Goal: Use online tool/utility: Utilize a website feature to perform a specific function

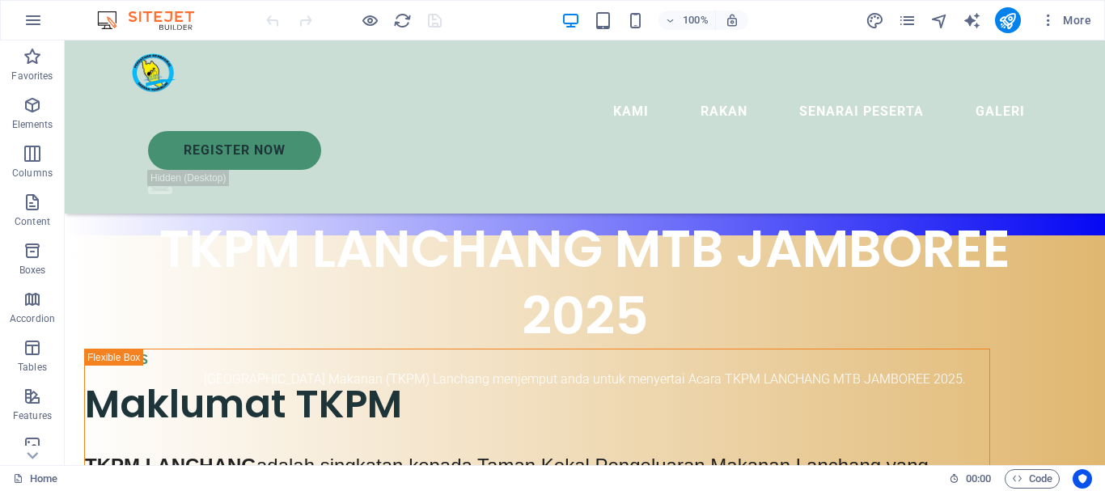
scroll to position [304, 0]
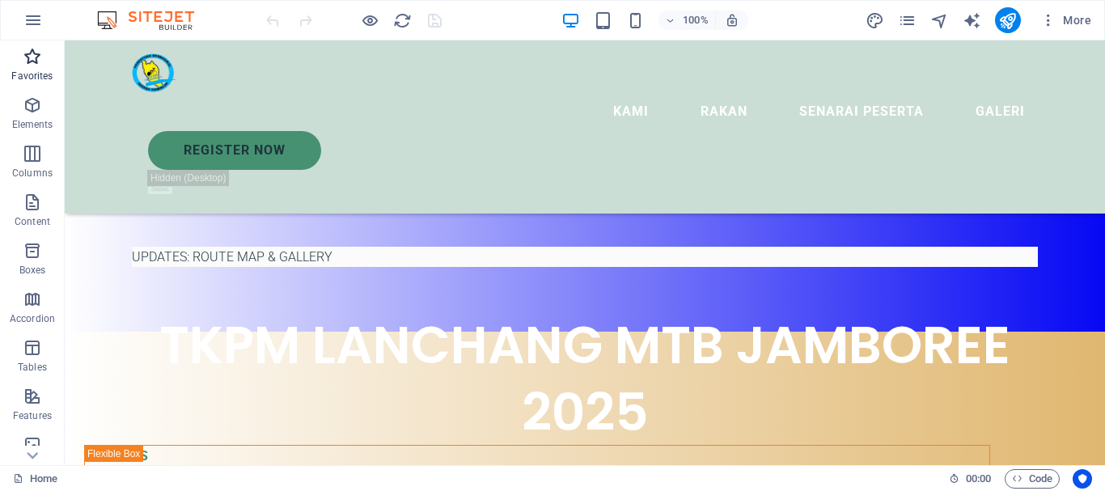
click at [26, 61] on icon "button" at bounding box center [32, 56] width 19 height 19
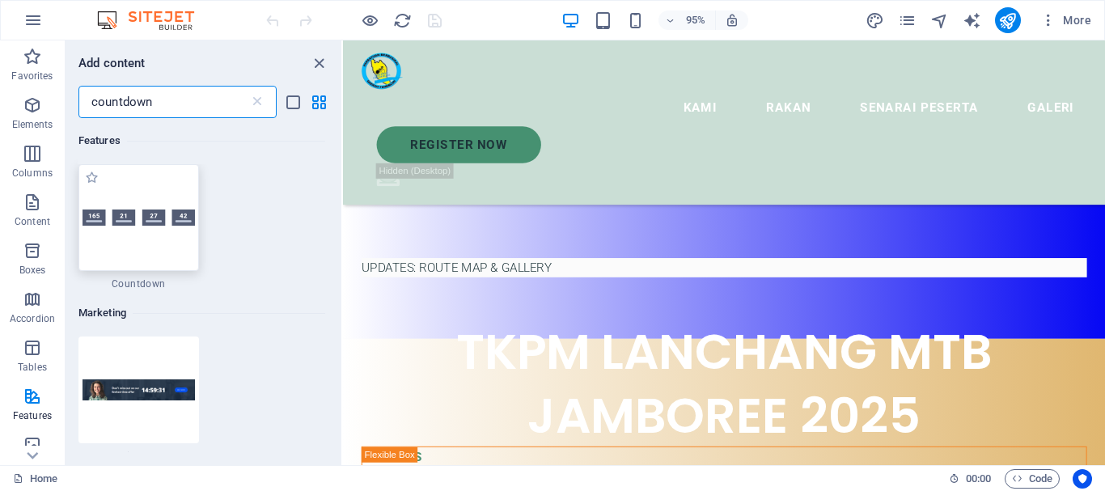
type input "countdown"
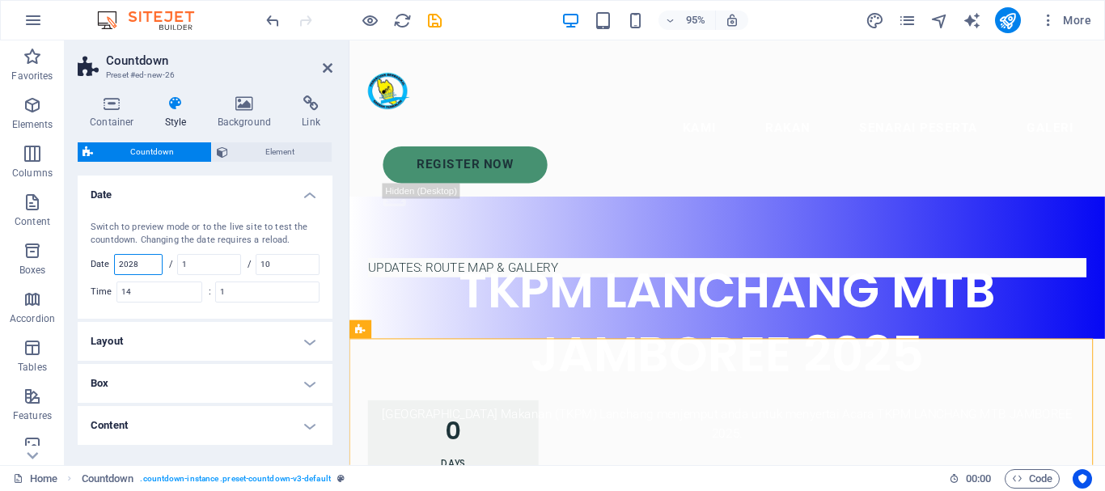
click at [136, 263] on input "2028" at bounding box center [138, 264] width 47 height 19
type input "2025"
click at [198, 263] on input "1" at bounding box center [209, 264] width 62 height 19
type input "9"
drag, startPoint x: 275, startPoint y: 262, endPoint x: 244, endPoint y: 264, distance: 31.6
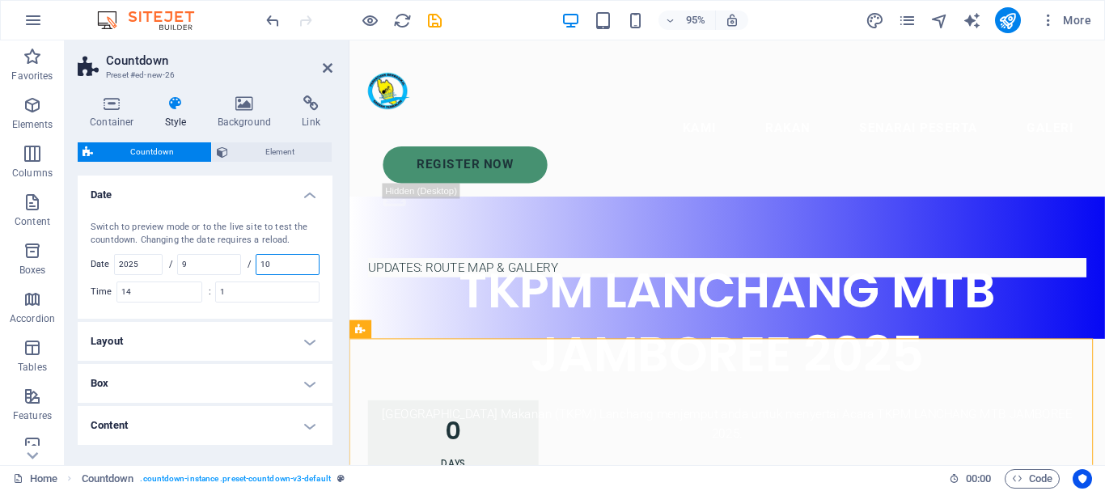
click at [244, 264] on div "Switch to preview mode or to the live site to test the countdown. Changing the …" at bounding box center [204, 262] width 261 height 114
type input "6"
drag, startPoint x: 133, startPoint y: 293, endPoint x: 119, endPoint y: 291, distance: 13.8
click at [119, 291] on div "Time 14" at bounding box center [147, 292] width 112 height 21
type input "8"
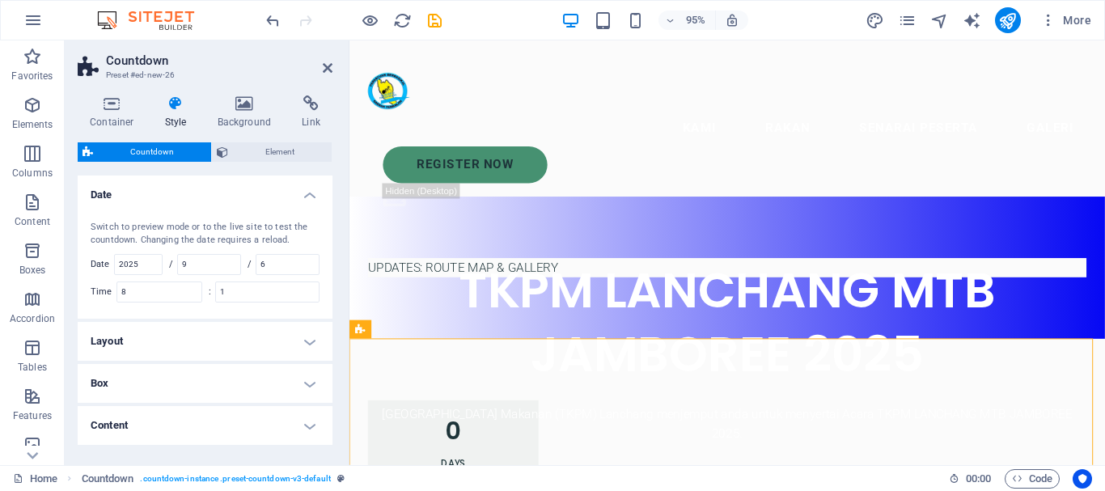
click at [211, 338] on h4 "Layout" at bounding box center [205, 341] width 255 height 39
click at [206, 405] on label at bounding box center [203, 403] width 15 height 15
click at [0, 0] on input "Fill space" at bounding box center [0, 0] width 0 height 0
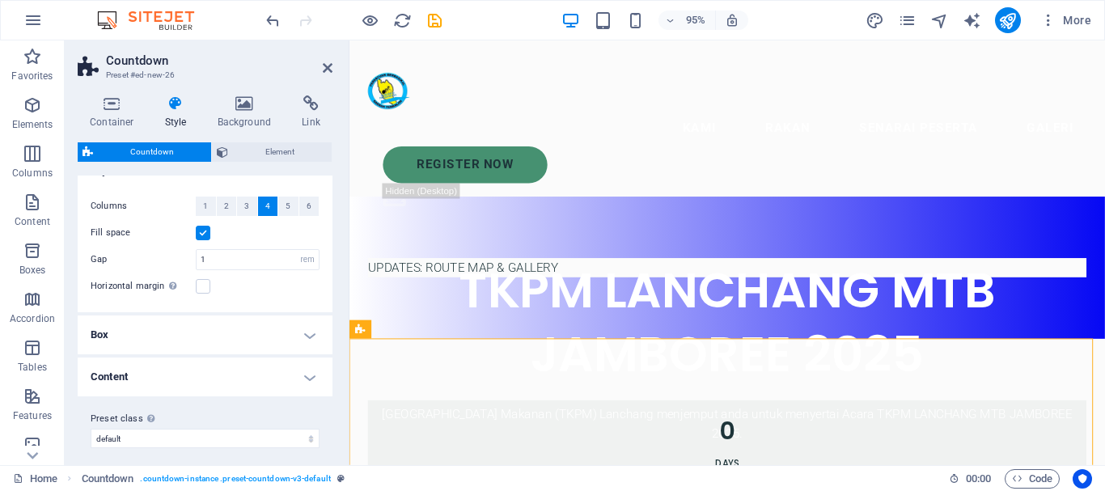
scroll to position [180, 0]
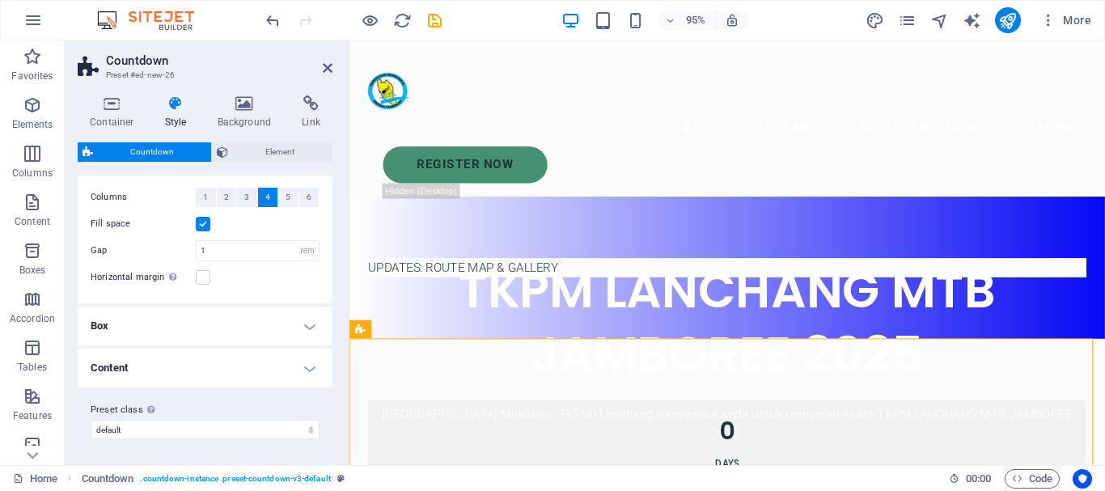
click at [299, 319] on h4 "Box" at bounding box center [205, 326] width 255 height 39
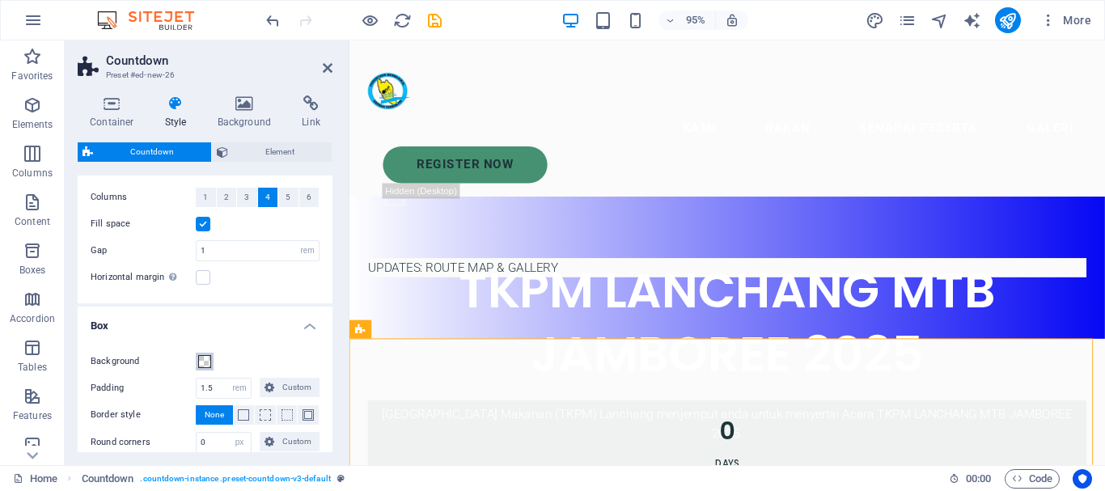
click at [205, 360] on span at bounding box center [204, 361] width 13 height 13
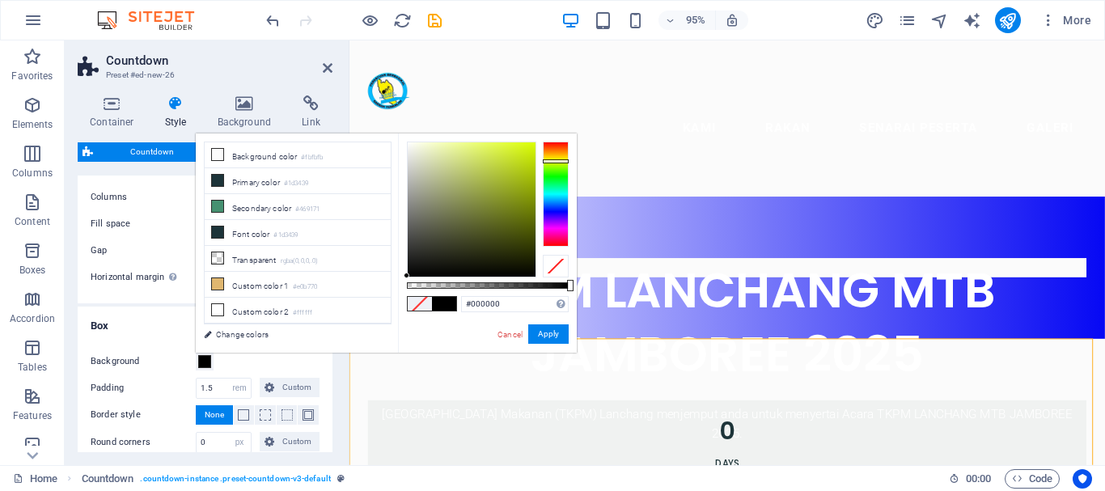
click at [555, 161] on div at bounding box center [556, 194] width 26 height 105
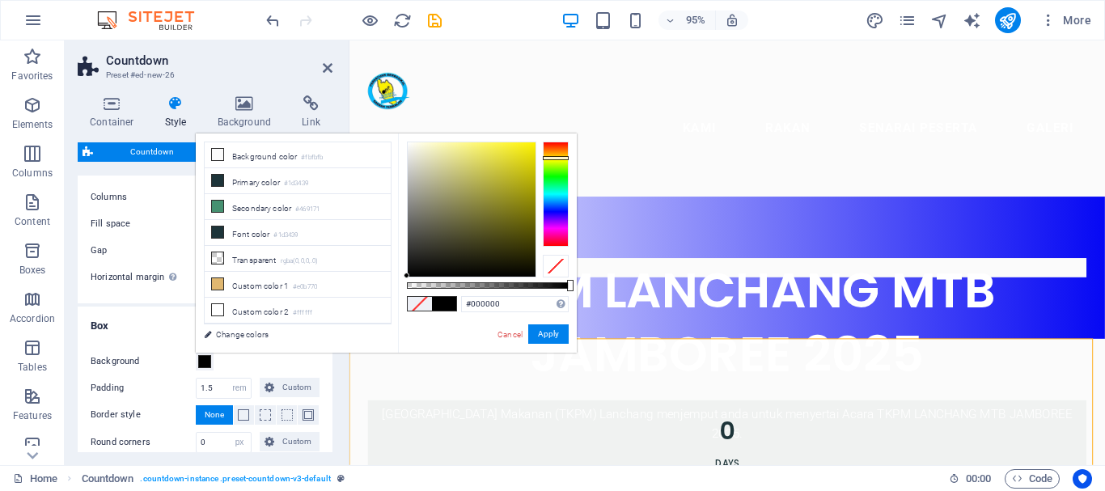
click at [555, 158] on div at bounding box center [556, 194] width 26 height 105
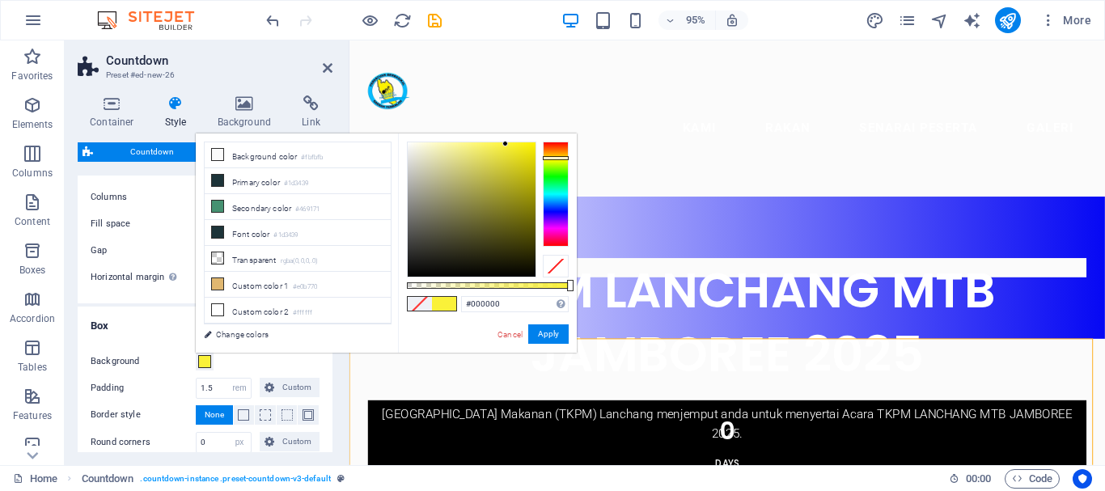
type input "#faf139"
click at [506, 144] on div at bounding box center [472, 209] width 128 height 134
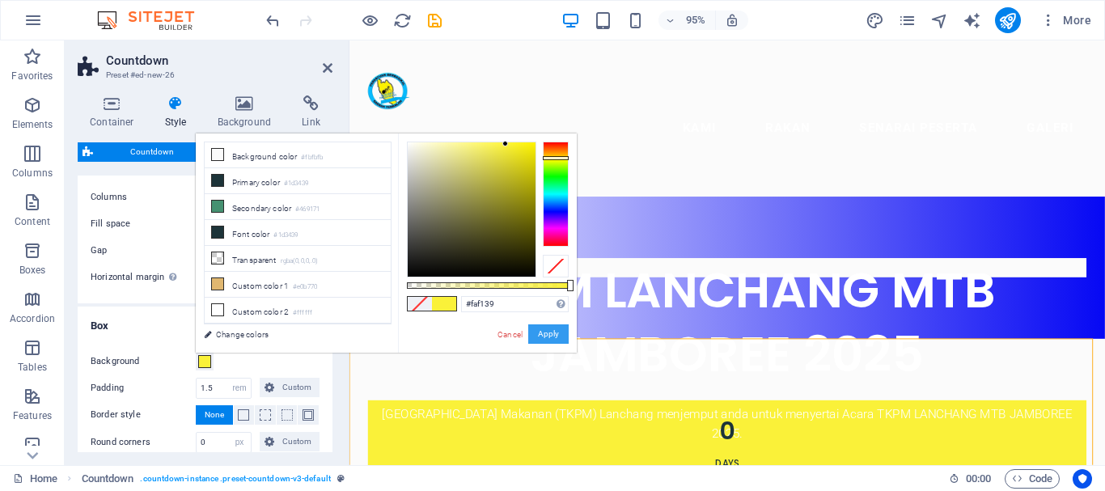
click at [548, 330] on button "Apply" at bounding box center [548, 333] width 40 height 19
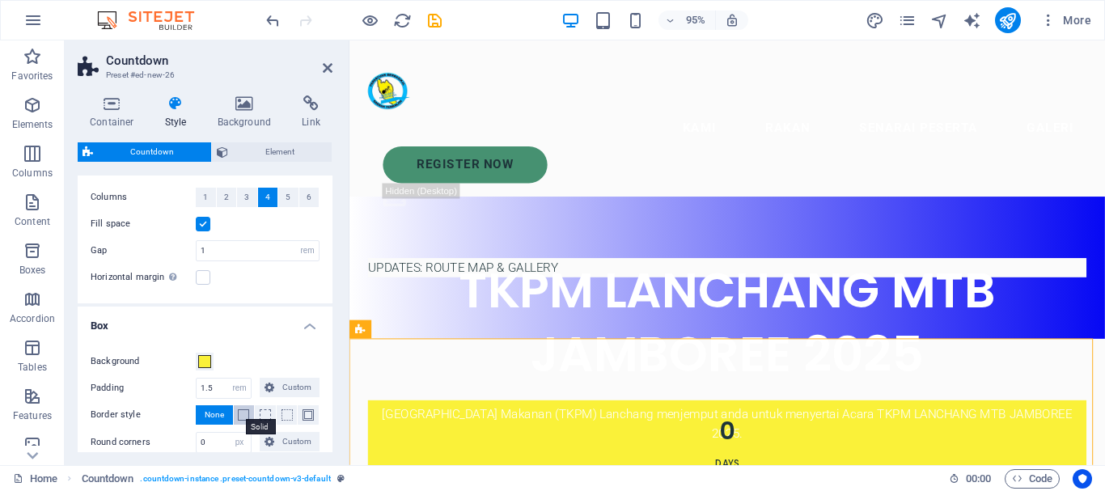
click at [246, 417] on span at bounding box center [243, 414] width 11 height 11
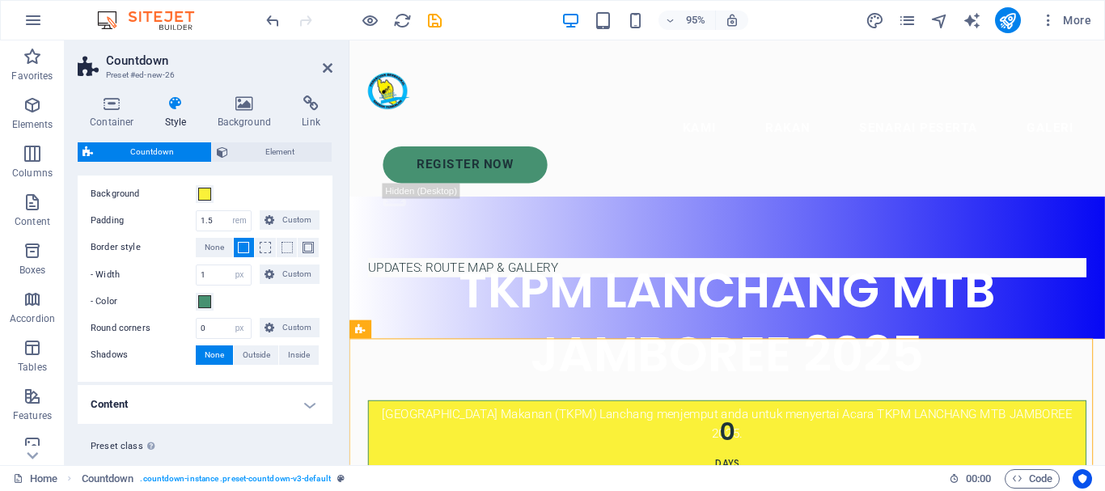
scroll to position [349, 0]
click at [299, 357] on span "Inside" at bounding box center [299, 353] width 22 height 19
type input "2"
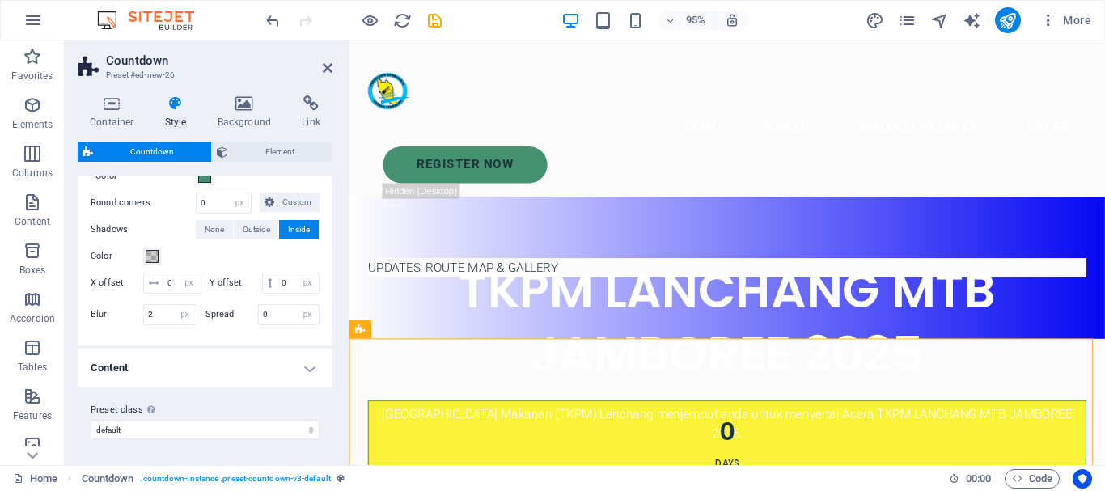
scroll to position [494, 0]
click at [307, 369] on h4 "Content" at bounding box center [205, 368] width 255 height 39
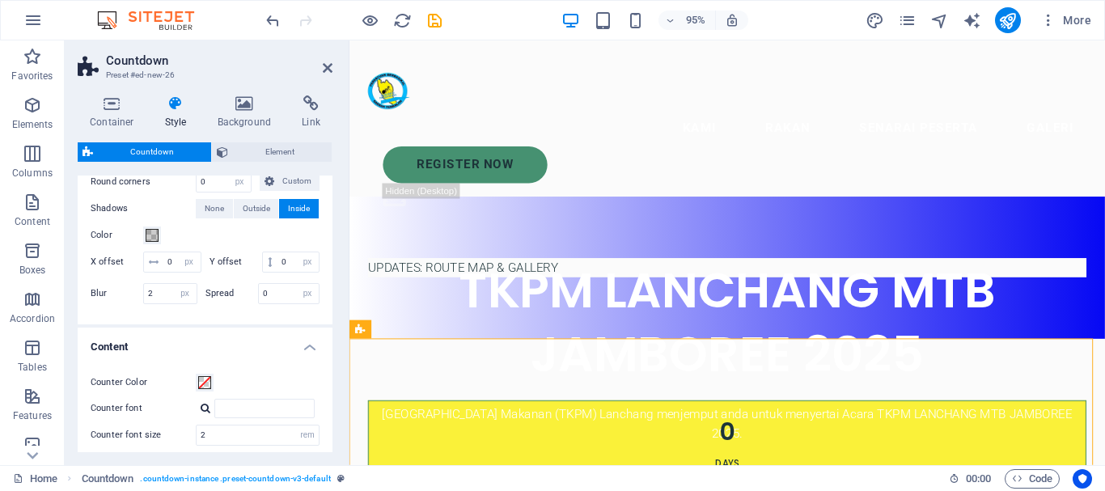
click at [307, 357] on h4 "Content" at bounding box center [205, 342] width 255 height 29
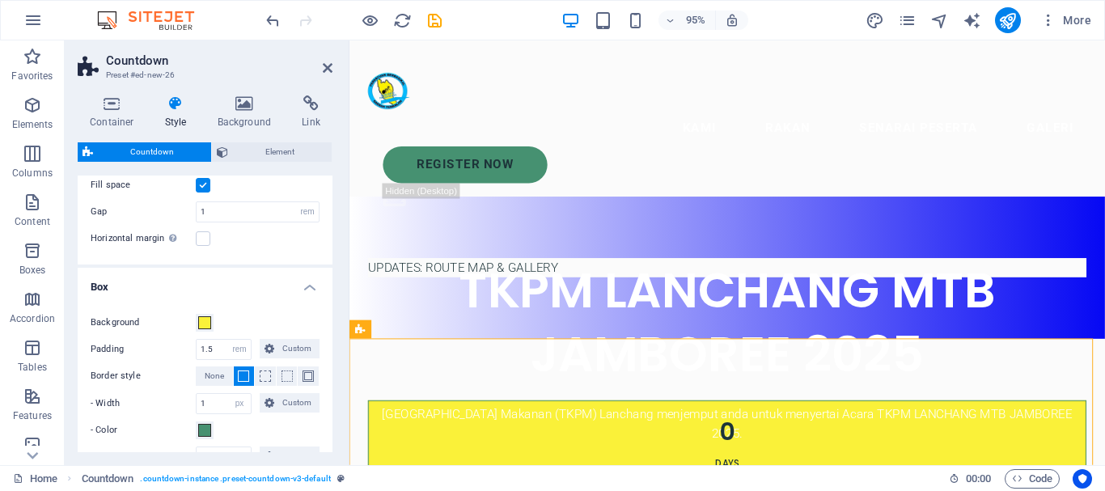
scroll to position [210, 0]
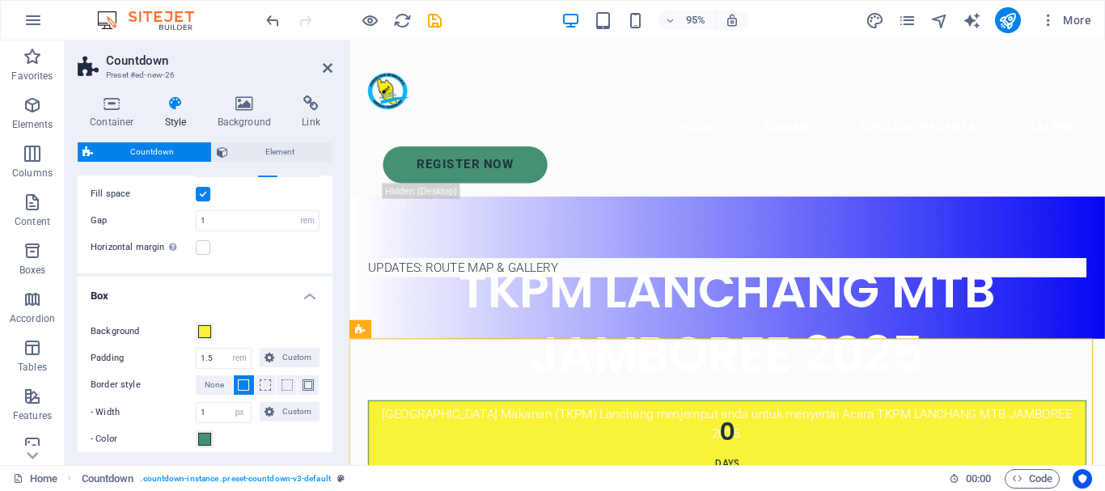
click at [310, 291] on h4 "Box" at bounding box center [205, 291] width 255 height 29
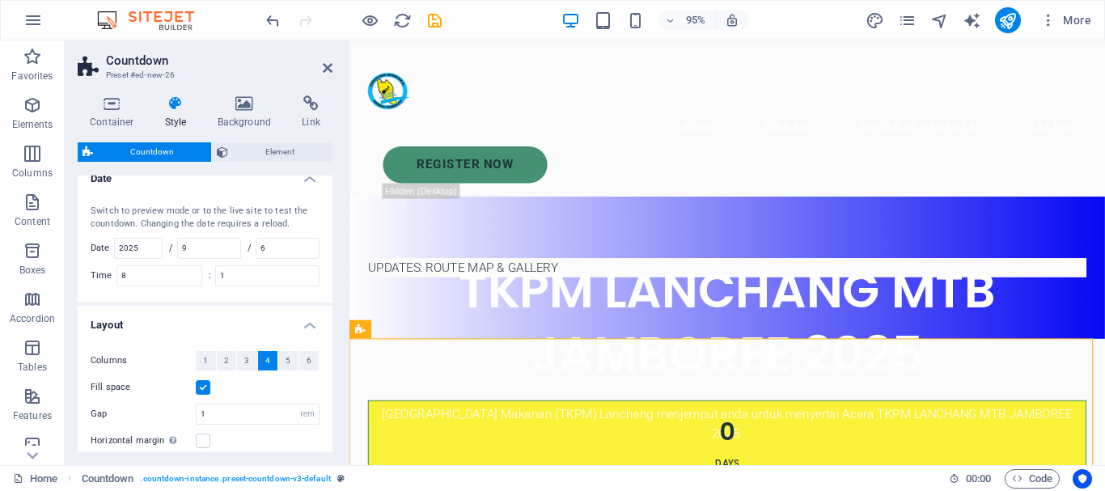
scroll to position [0, 0]
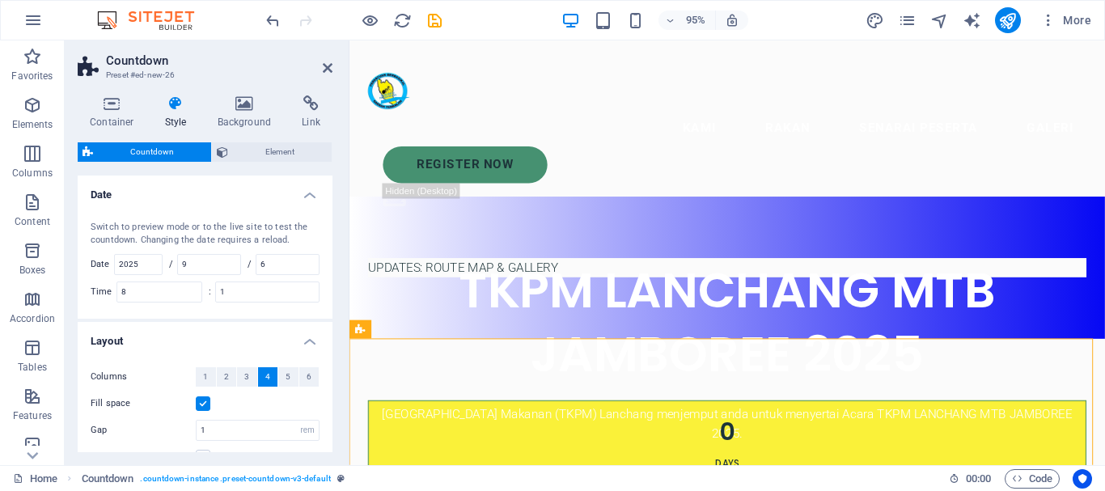
click at [305, 345] on h4 "Layout" at bounding box center [205, 336] width 255 height 29
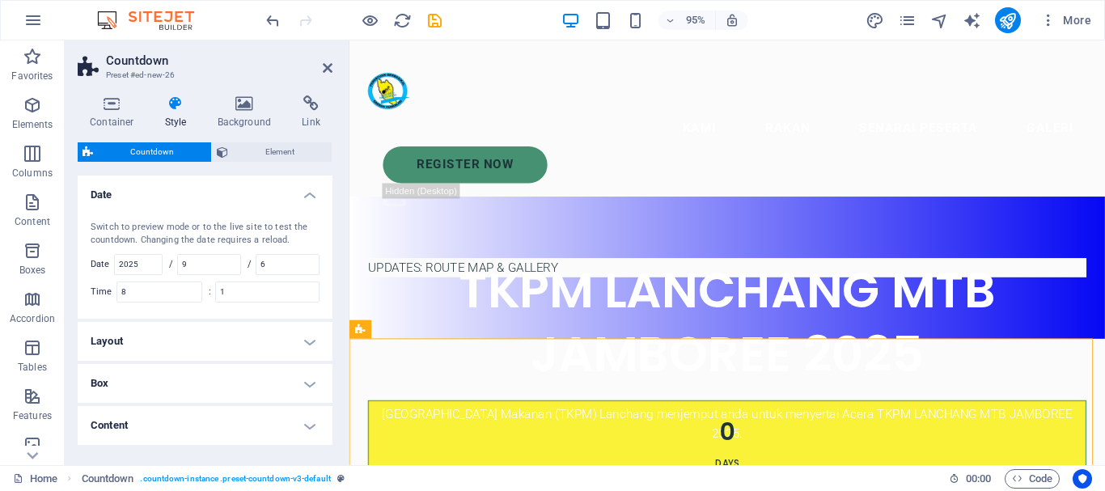
click at [313, 382] on h4 "Box" at bounding box center [205, 383] width 255 height 39
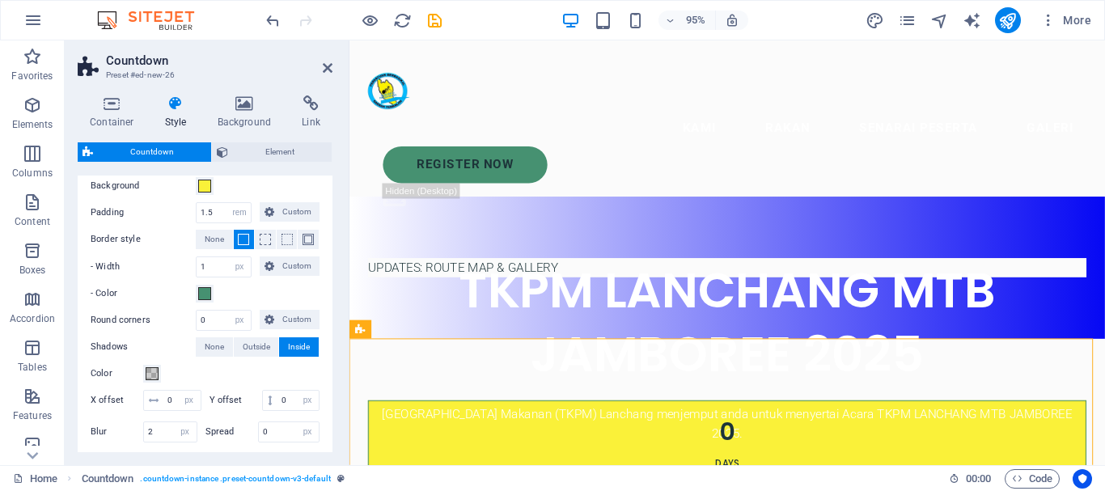
scroll to position [237, 0]
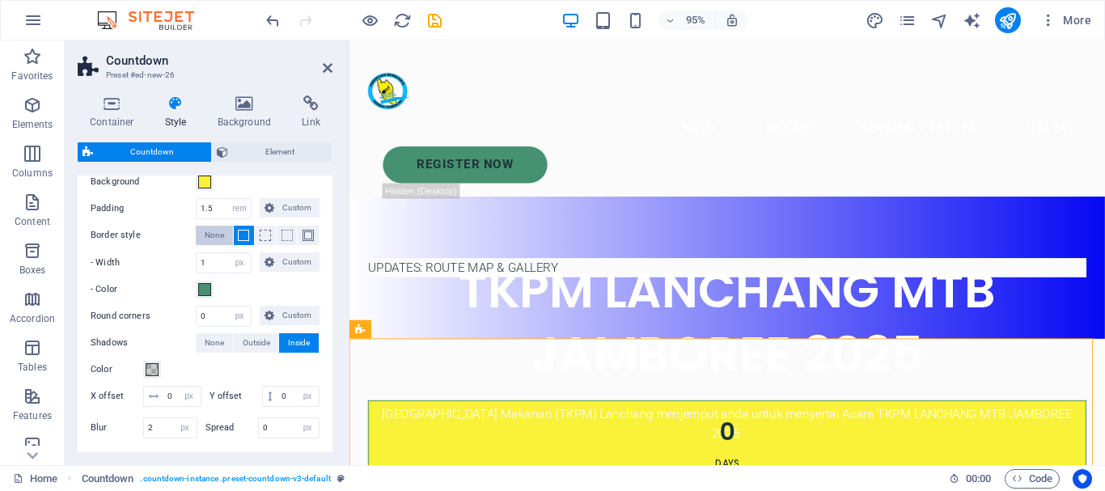
click at [205, 239] on span "None" at bounding box center [214, 235] width 19 height 19
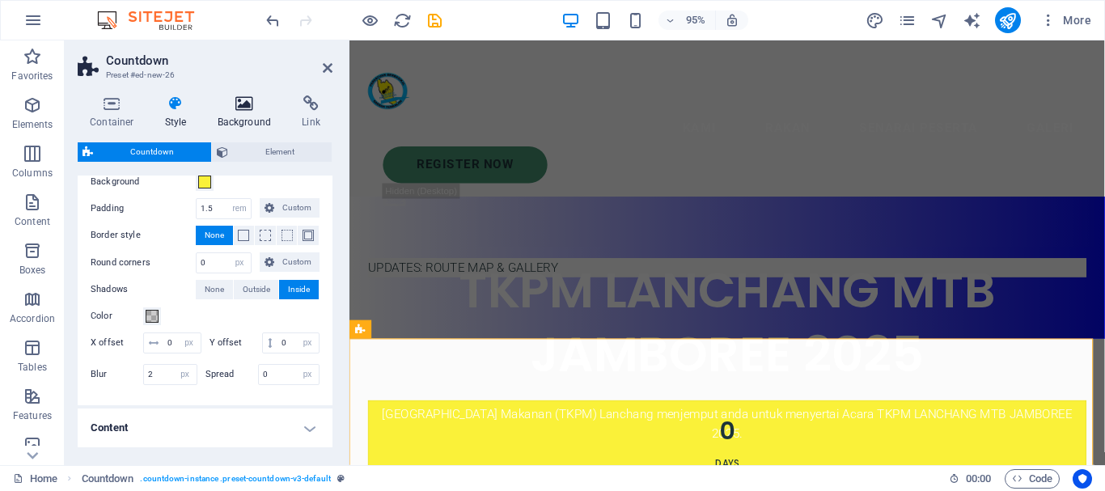
click at [259, 111] on icon at bounding box center [245, 103] width 78 height 16
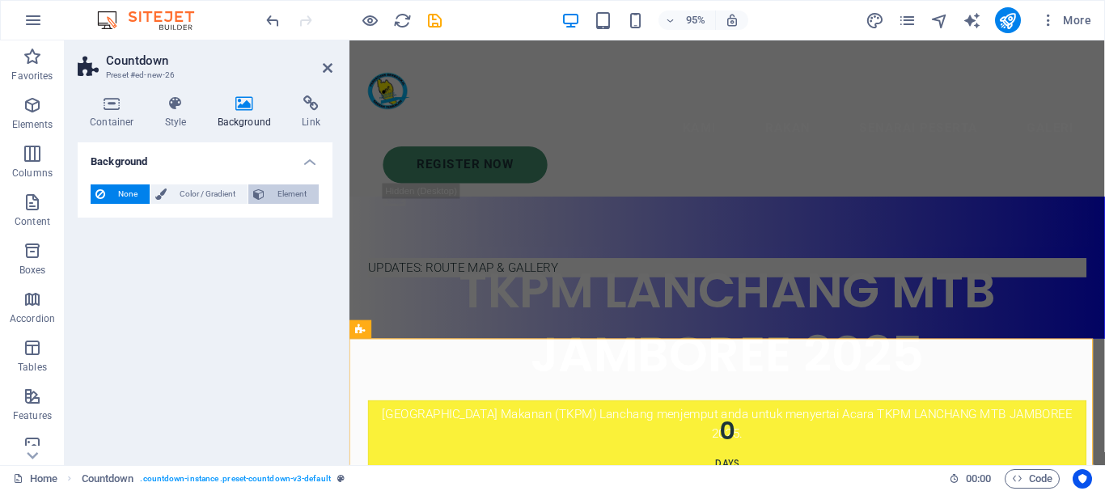
click at [282, 193] on span "Element" at bounding box center [291, 193] width 44 height 19
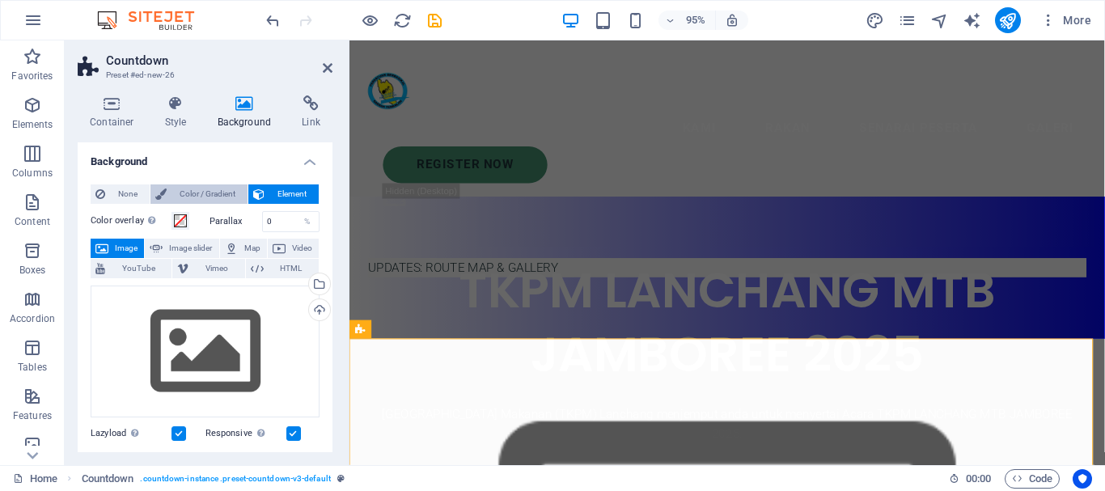
click at [179, 190] on span "Color / Gradient" at bounding box center [207, 193] width 71 height 19
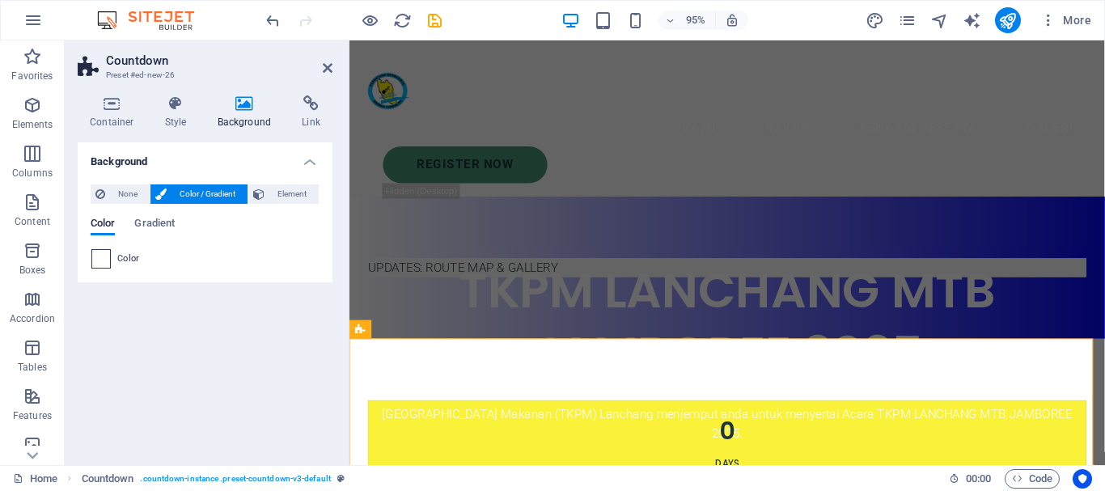
click at [106, 260] on span at bounding box center [101, 259] width 18 height 18
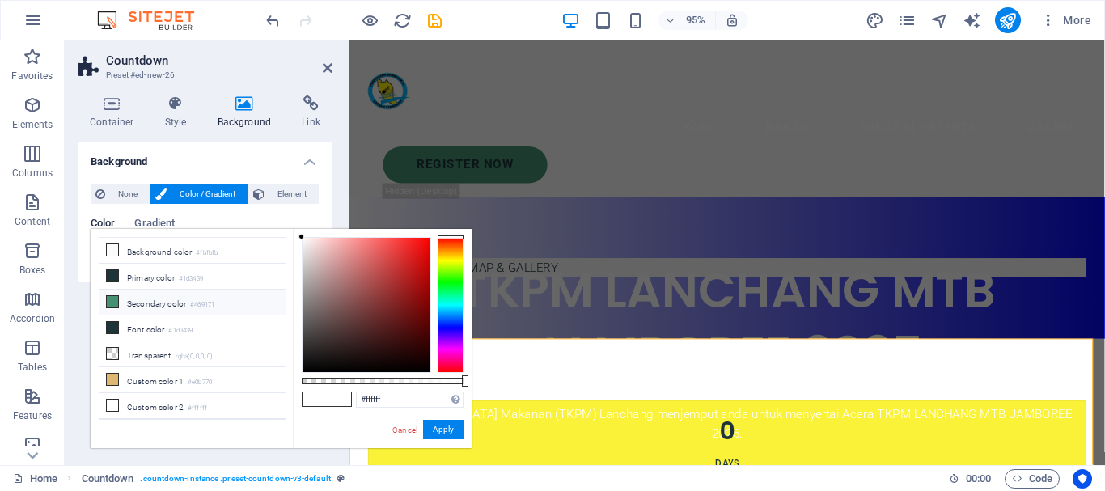
click at [115, 303] on icon at bounding box center [112, 301] width 11 height 11
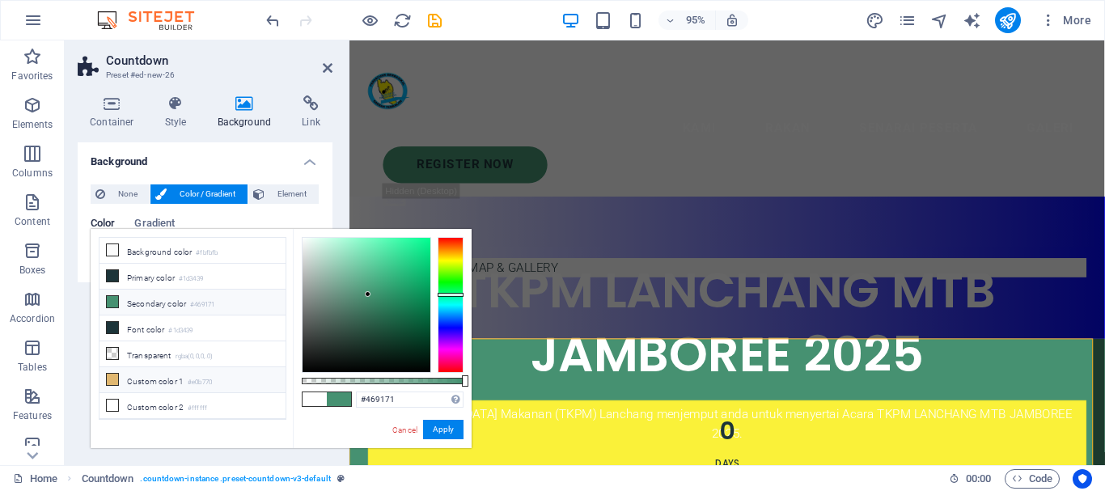
click at [116, 375] on icon at bounding box center [112, 379] width 11 height 11
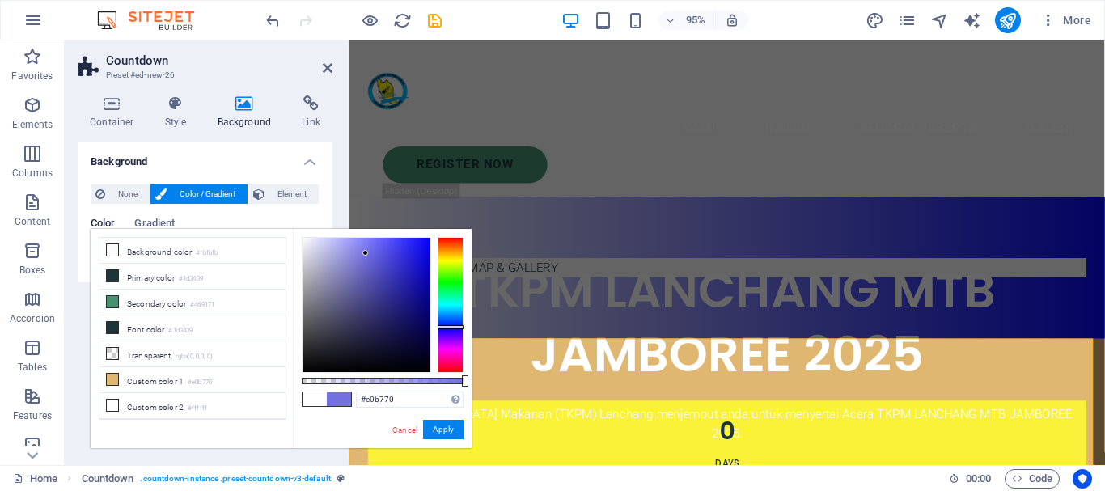
type input "#7370e0"
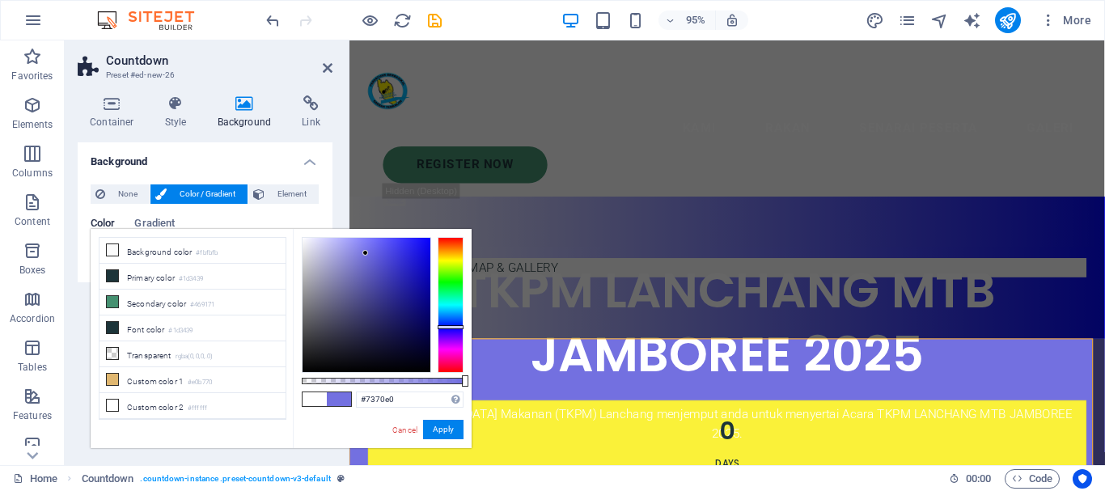
click at [454, 327] on div at bounding box center [451, 305] width 26 height 136
click at [445, 426] on button "Apply" at bounding box center [443, 429] width 40 height 19
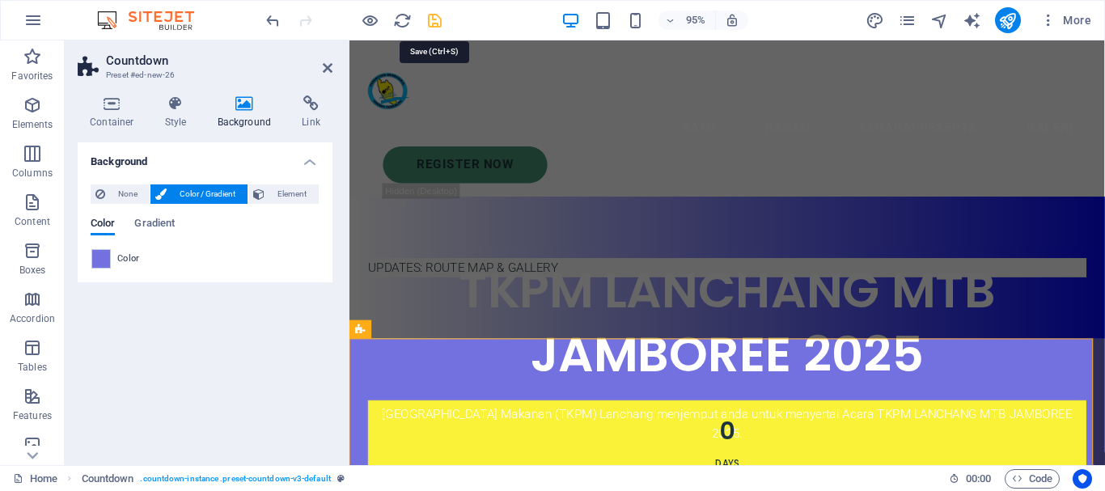
click at [434, 20] on icon "save" at bounding box center [435, 20] width 19 height 19
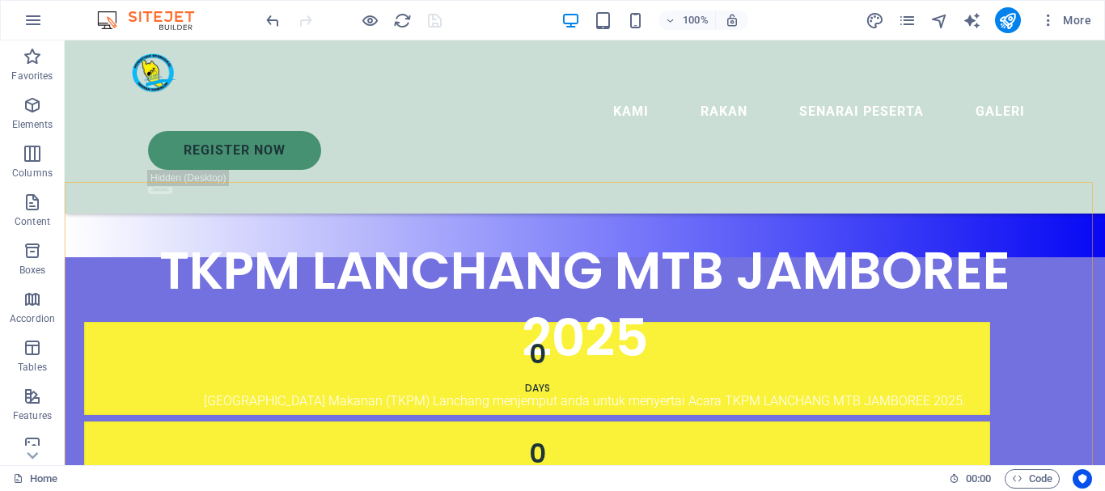
scroll to position [349, 0]
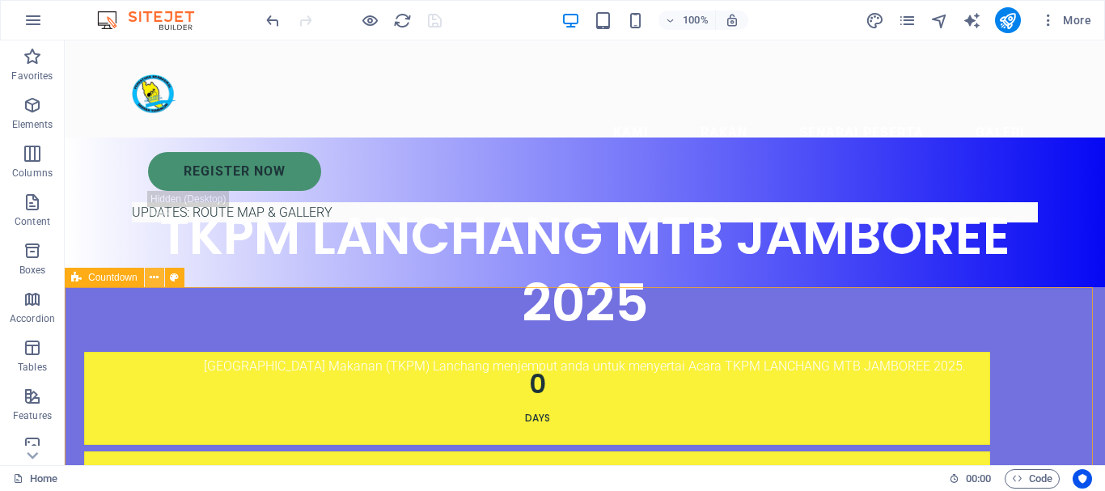
click at [157, 278] on icon at bounding box center [154, 277] width 9 height 17
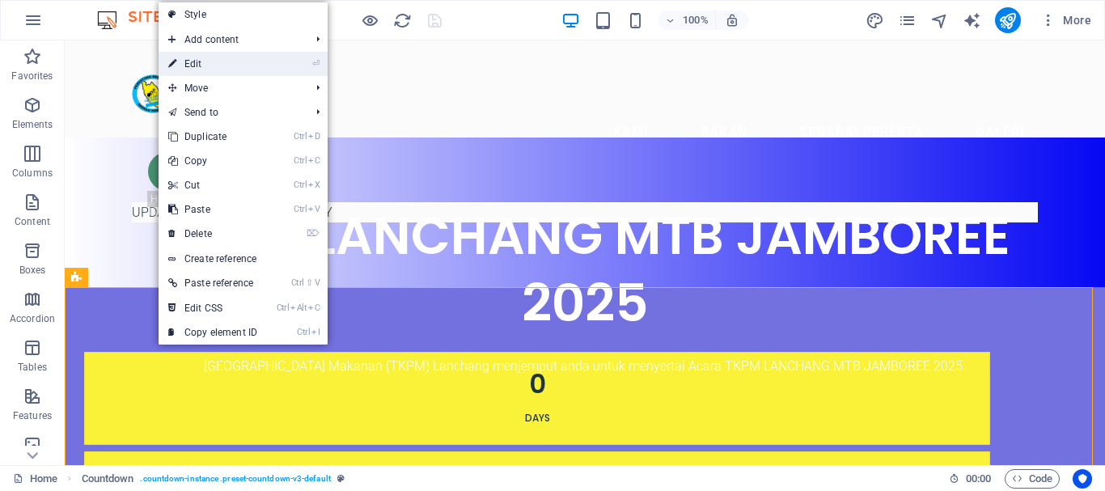
click at [211, 61] on link "⏎ Edit" at bounding box center [213, 64] width 108 height 24
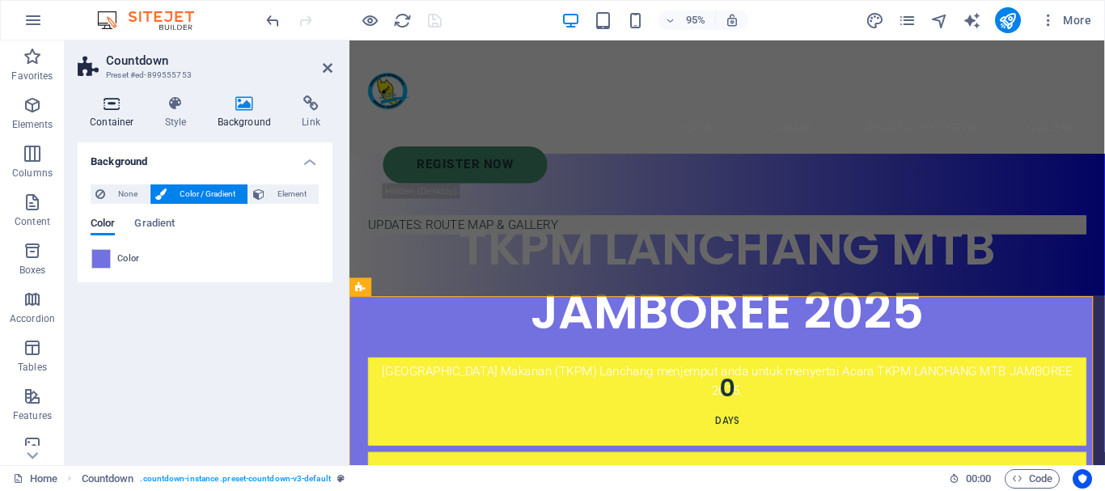
click at [126, 121] on h4 "Container" at bounding box center [115, 112] width 75 height 34
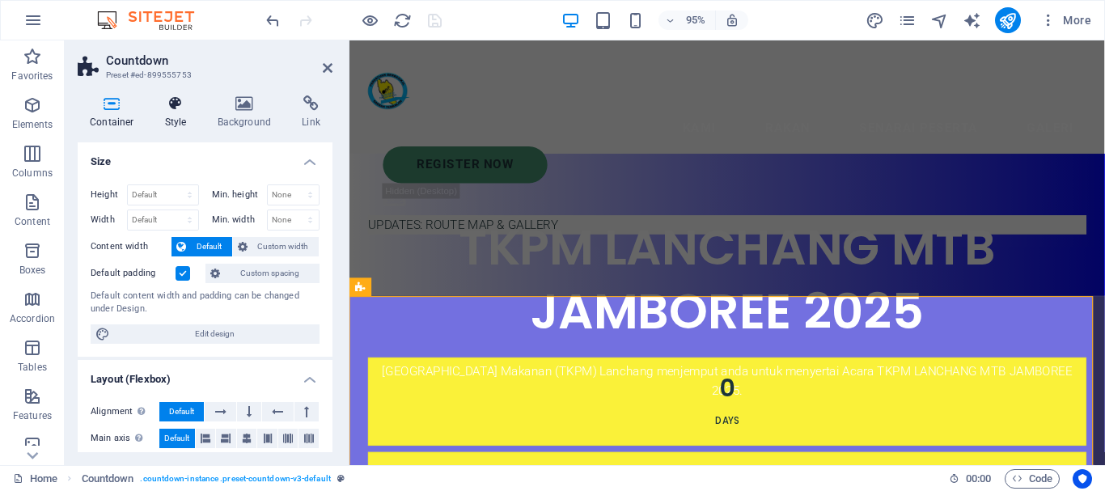
click at [180, 127] on h4 "Style" at bounding box center [179, 112] width 53 height 34
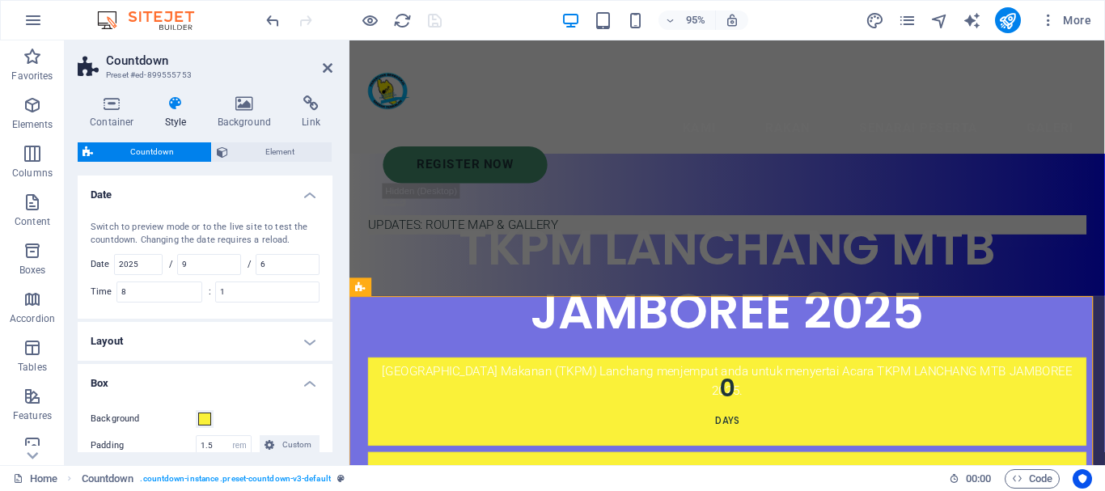
click at [315, 342] on h4 "Layout" at bounding box center [205, 341] width 255 height 39
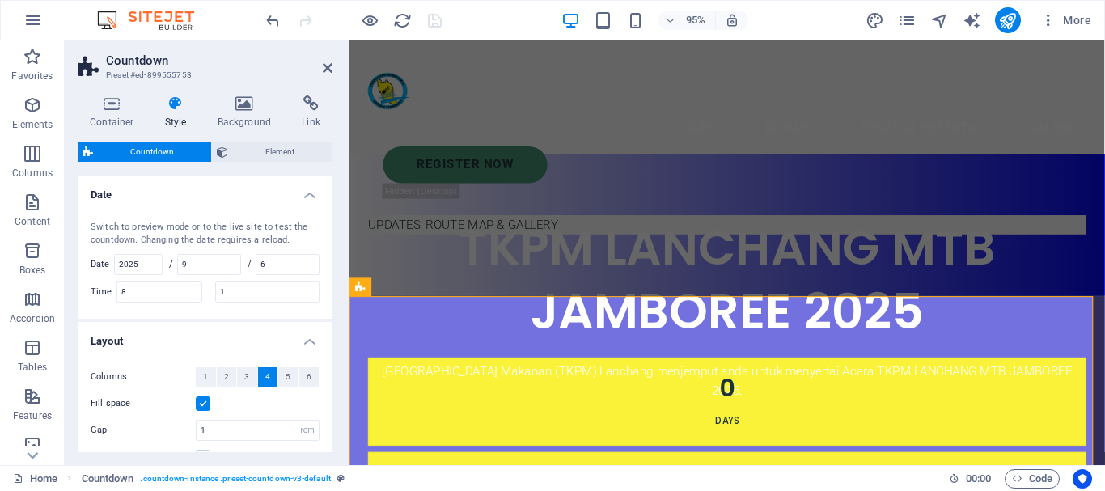
drag, startPoint x: 333, startPoint y: 275, endPoint x: 333, endPoint y: 307, distance: 32.4
click at [333, 307] on div "Container Style Background Link Size Height Default px rem % vh vw Min. height …" at bounding box center [205, 274] width 281 height 383
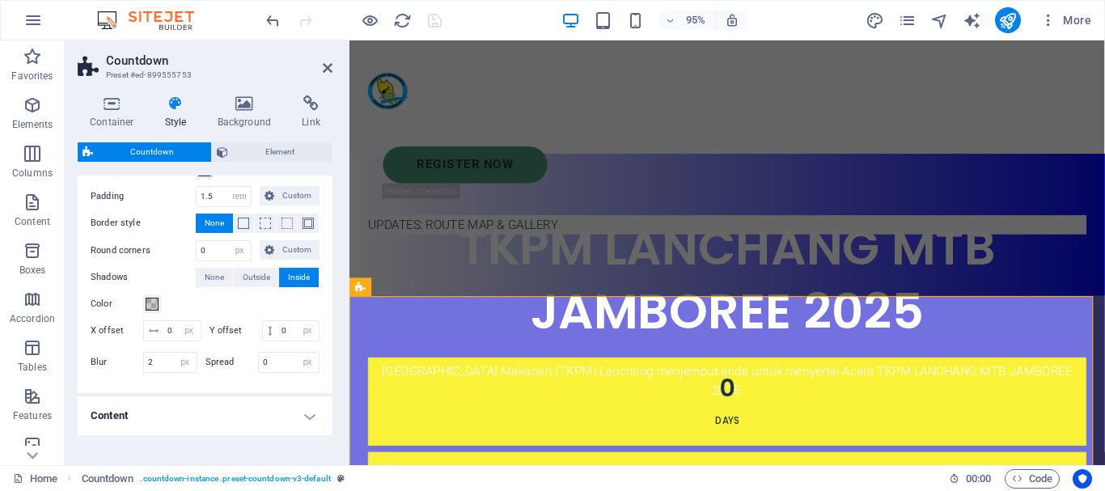
scroll to position [375, 0]
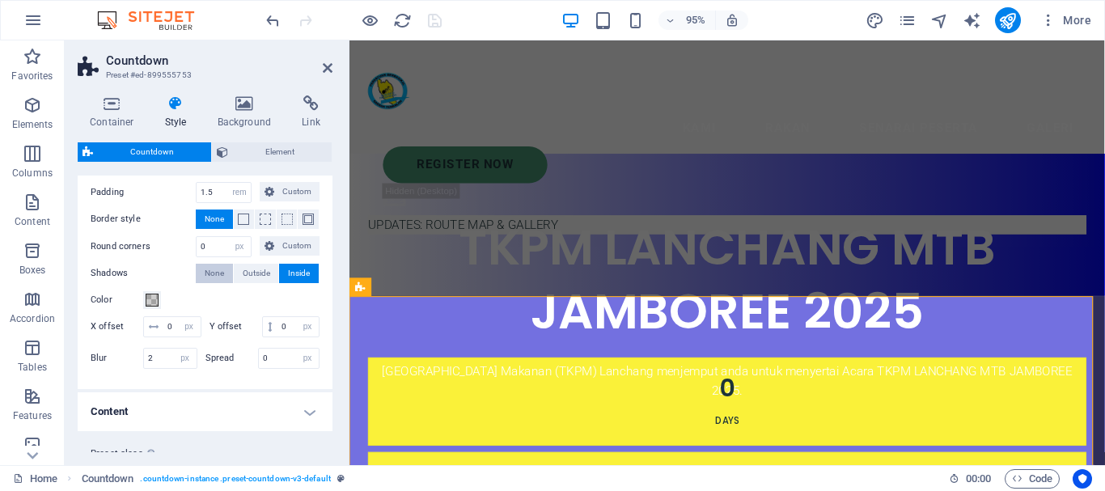
click at [222, 268] on span "None" at bounding box center [214, 273] width 19 height 19
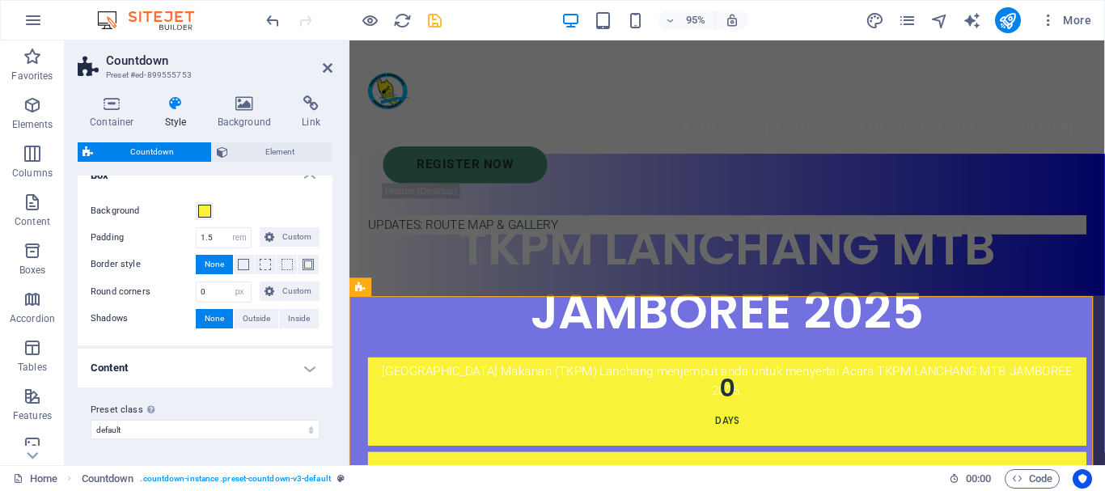
click at [312, 367] on h4 "Content" at bounding box center [205, 368] width 255 height 39
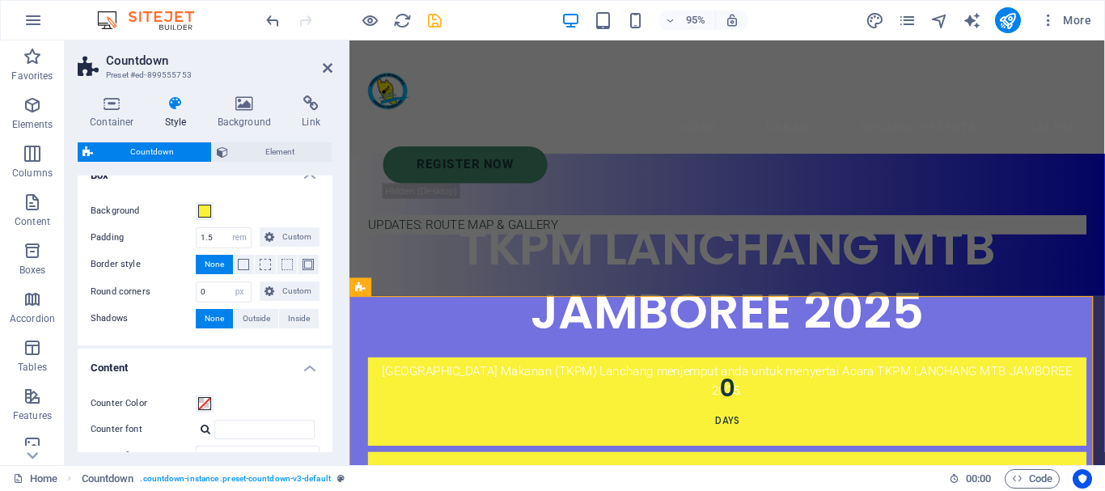
click at [312, 367] on h4 "Content" at bounding box center [205, 363] width 255 height 29
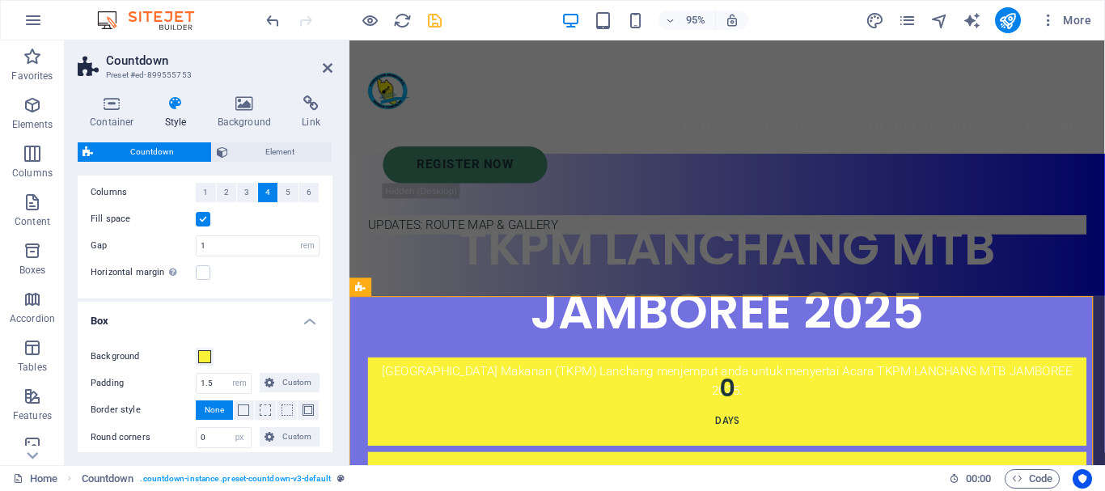
scroll to position [172, 0]
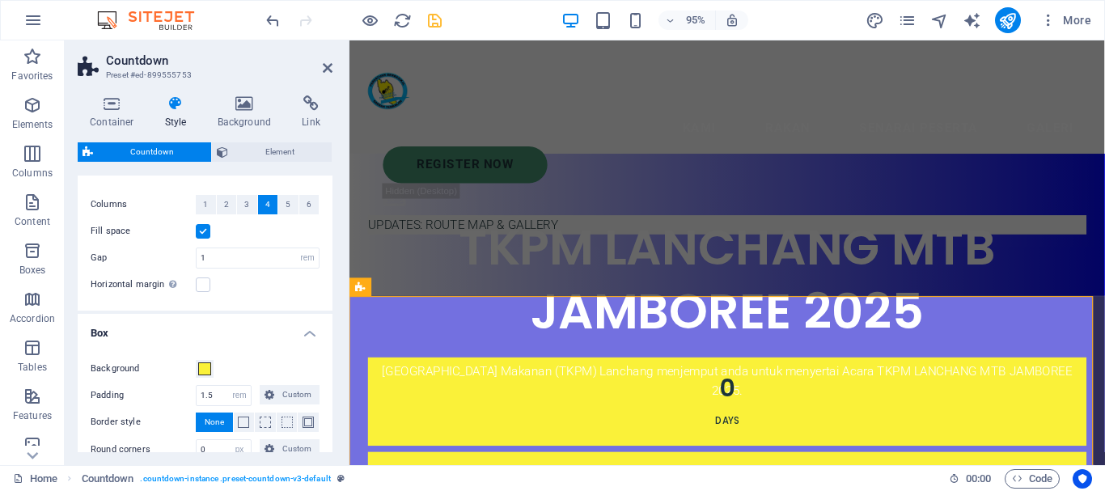
click at [308, 339] on h4 "Box" at bounding box center [205, 328] width 255 height 29
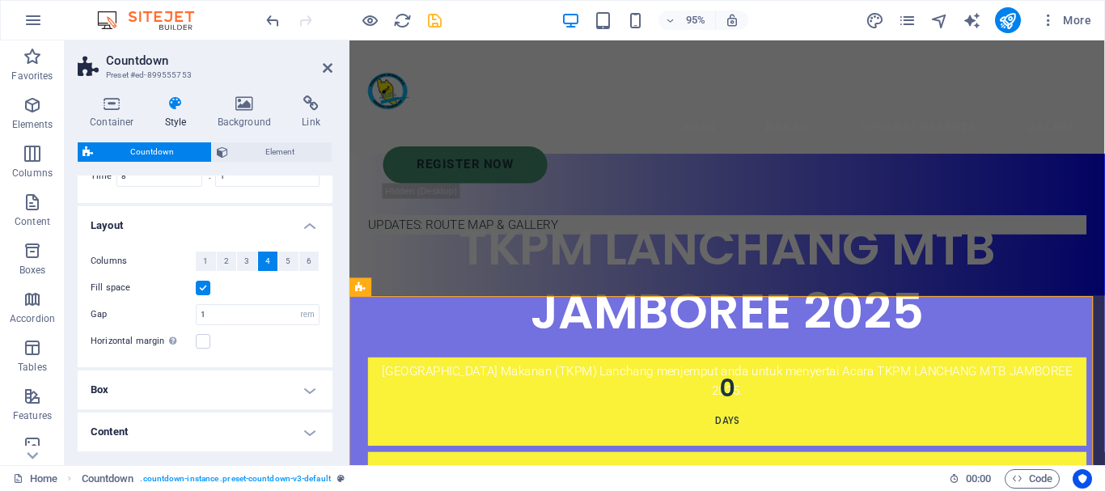
scroll to position [113, 0]
click at [199, 290] on label at bounding box center [203, 290] width 15 height 15
click at [0, 0] on input "Fill space" at bounding box center [0, 0] width 0 height 0
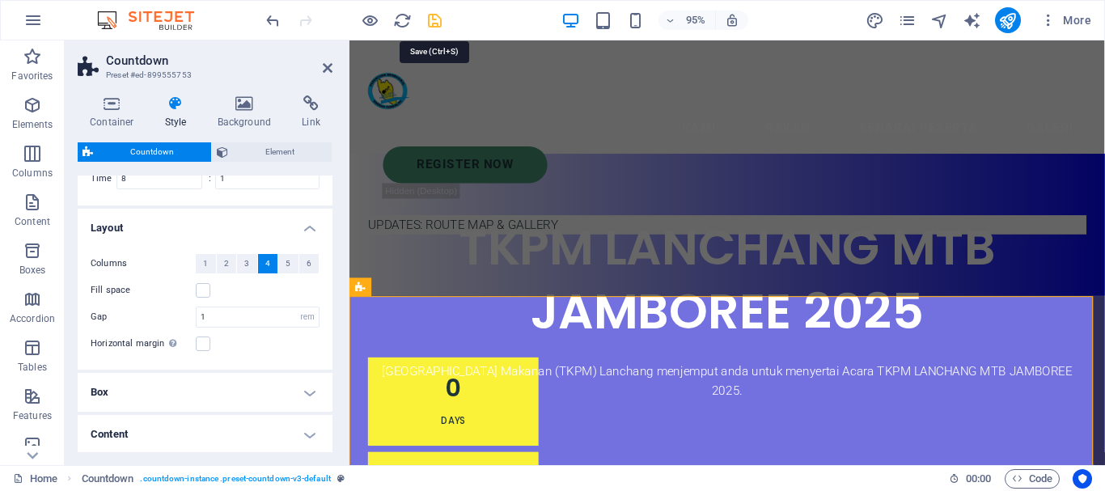
click at [438, 14] on icon "save" at bounding box center [435, 20] width 19 height 19
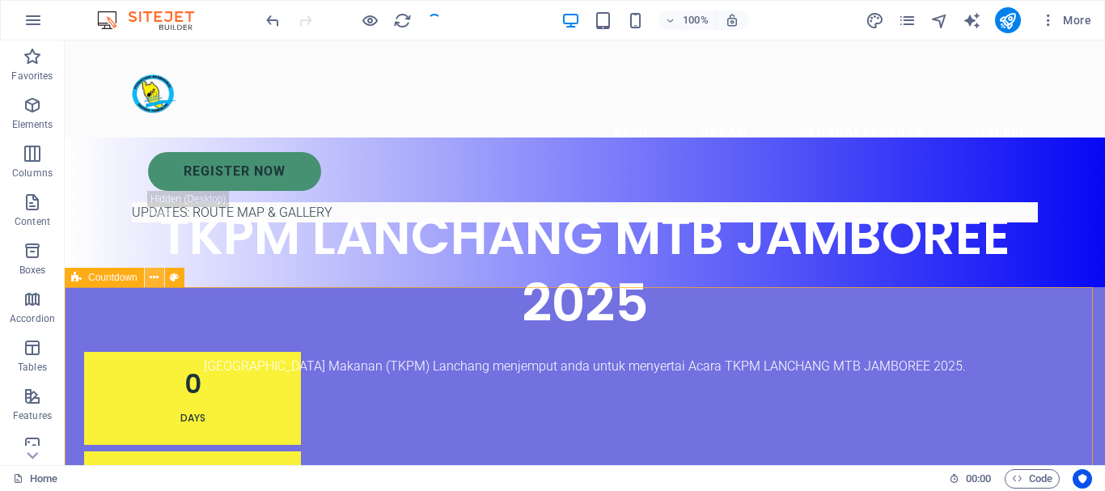
click at [156, 281] on icon at bounding box center [154, 277] width 9 height 17
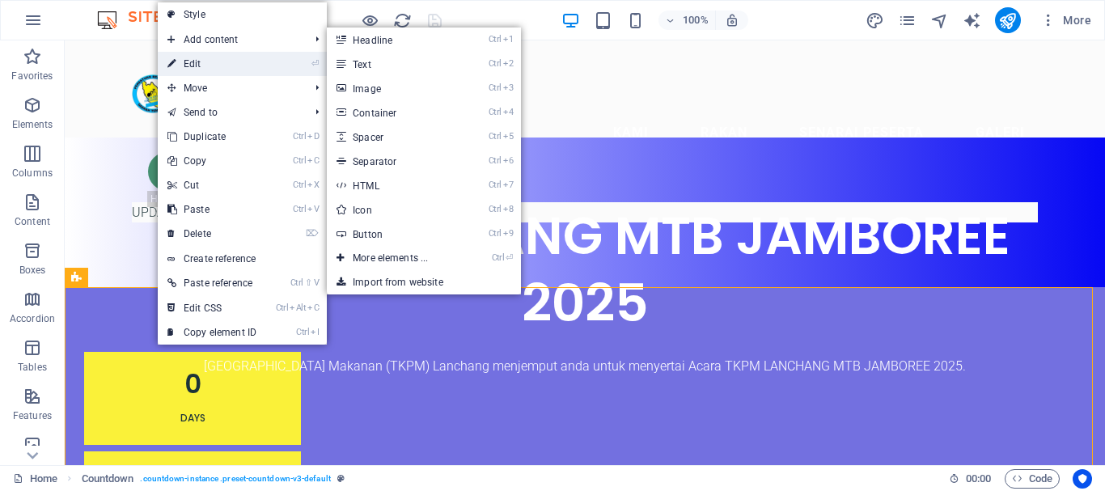
click at [213, 65] on link "⏎ Edit" at bounding box center [212, 64] width 108 height 24
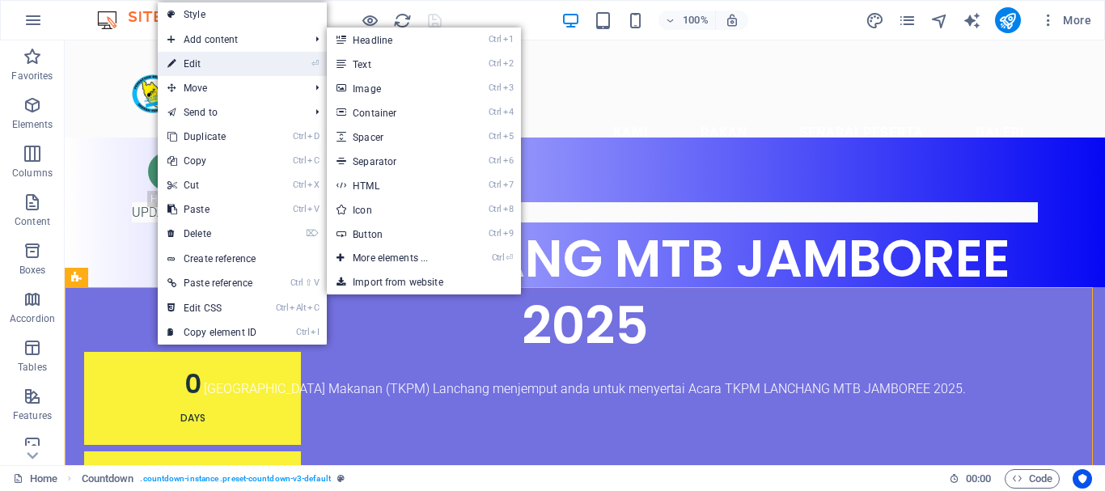
select select "rem"
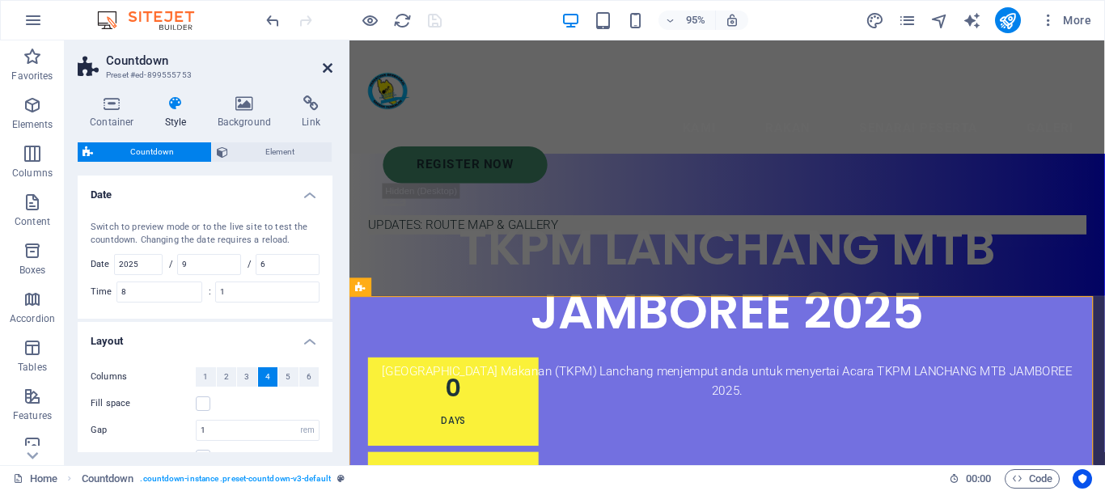
drag, startPoint x: 327, startPoint y: 66, endPoint x: 256, endPoint y: 34, distance: 77.5
click at [327, 66] on icon at bounding box center [328, 67] width 10 height 13
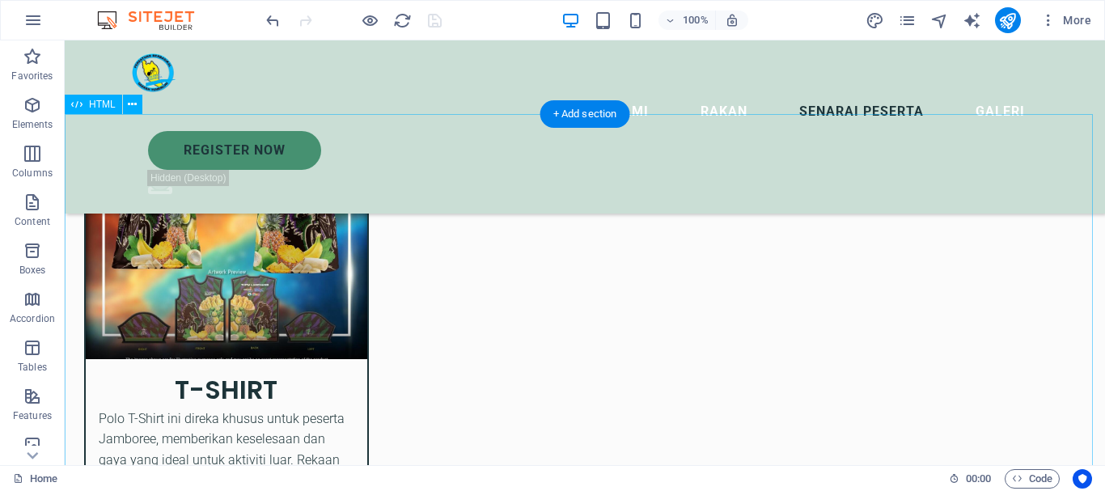
scroll to position [6353, 0]
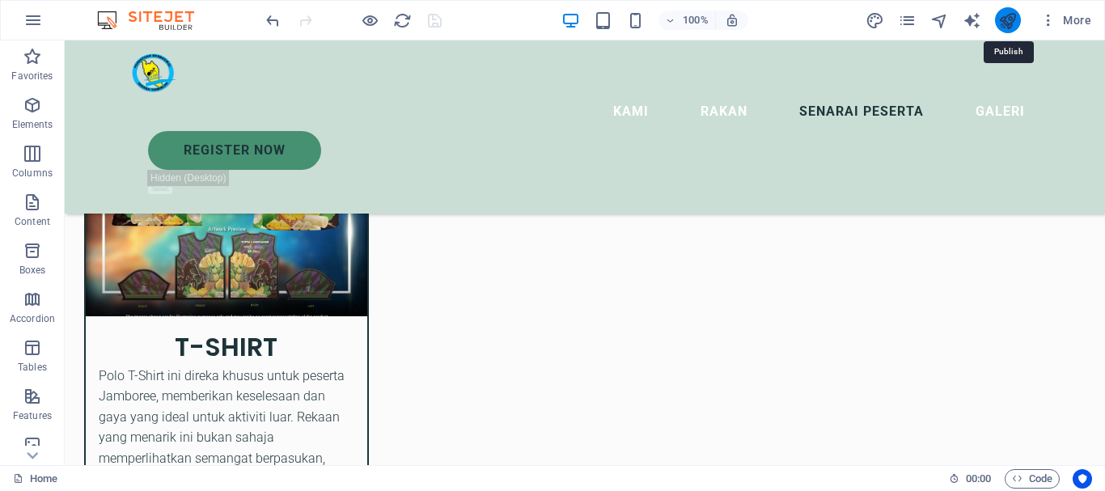
click at [1010, 23] on icon "publish" at bounding box center [1007, 20] width 19 height 19
